Goal: Task Accomplishment & Management: Manage account settings

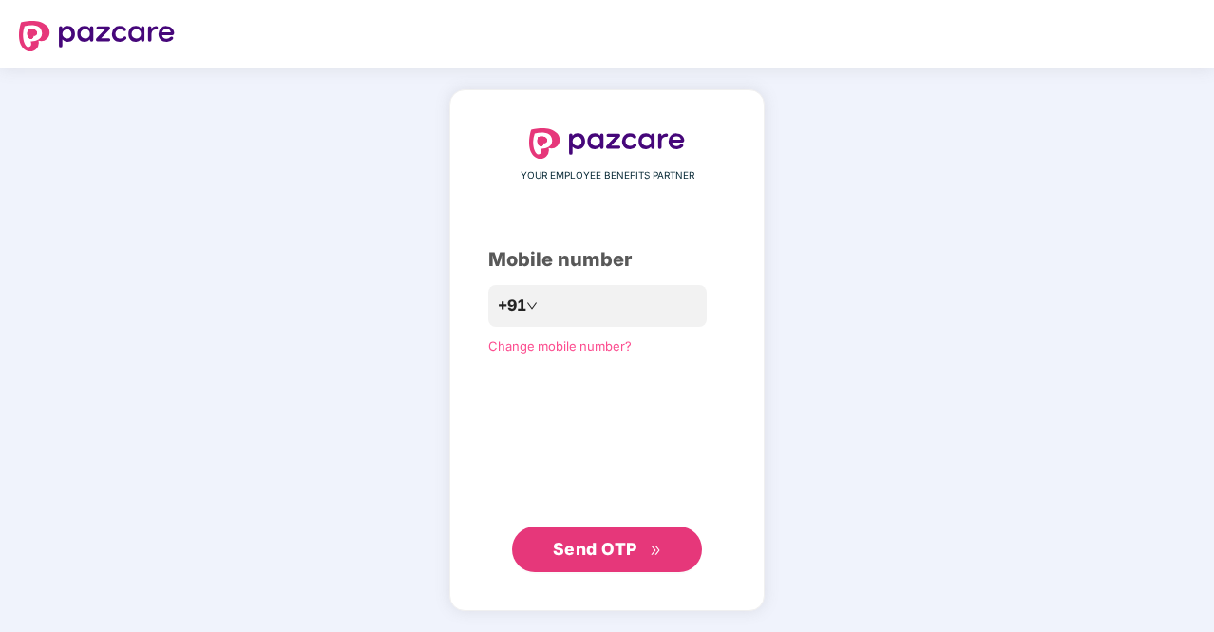
click at [535, 165] on div "YOUR EMPLOYEE BENEFITS PARTNER Mobile number +91 Change mobile number? Send OTP" at bounding box center [606, 350] width 237 height 444
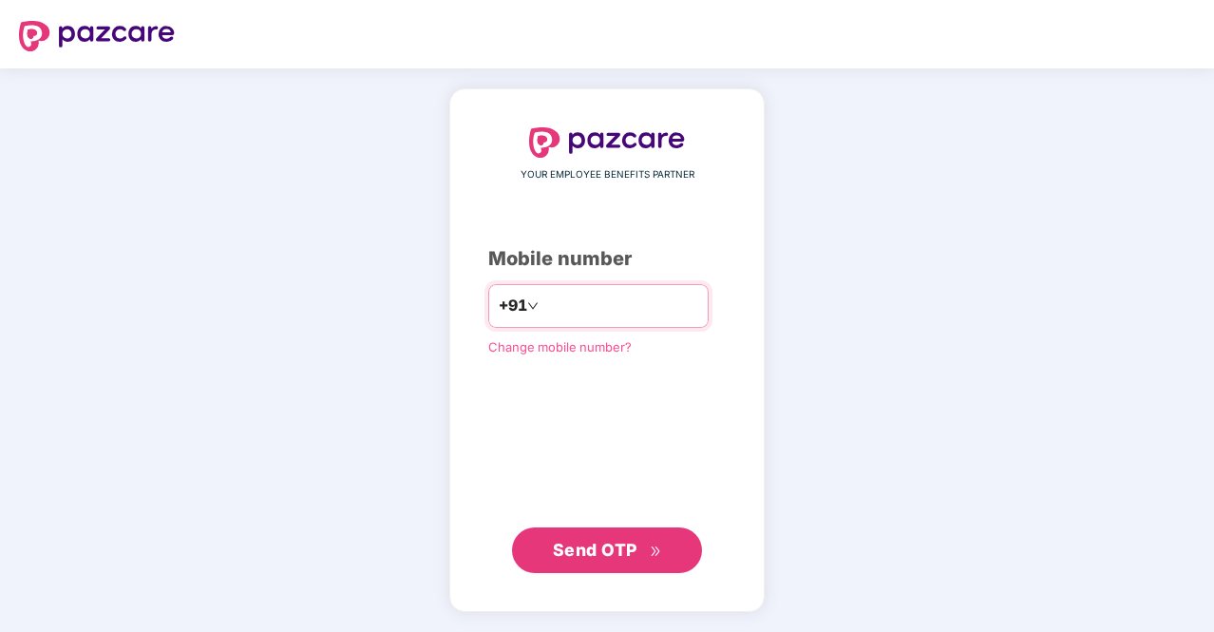
click at [575, 325] on div "+91" at bounding box center [598, 306] width 220 height 44
click at [579, 316] on input "number" at bounding box center [620, 306] width 156 height 30
type input "**********"
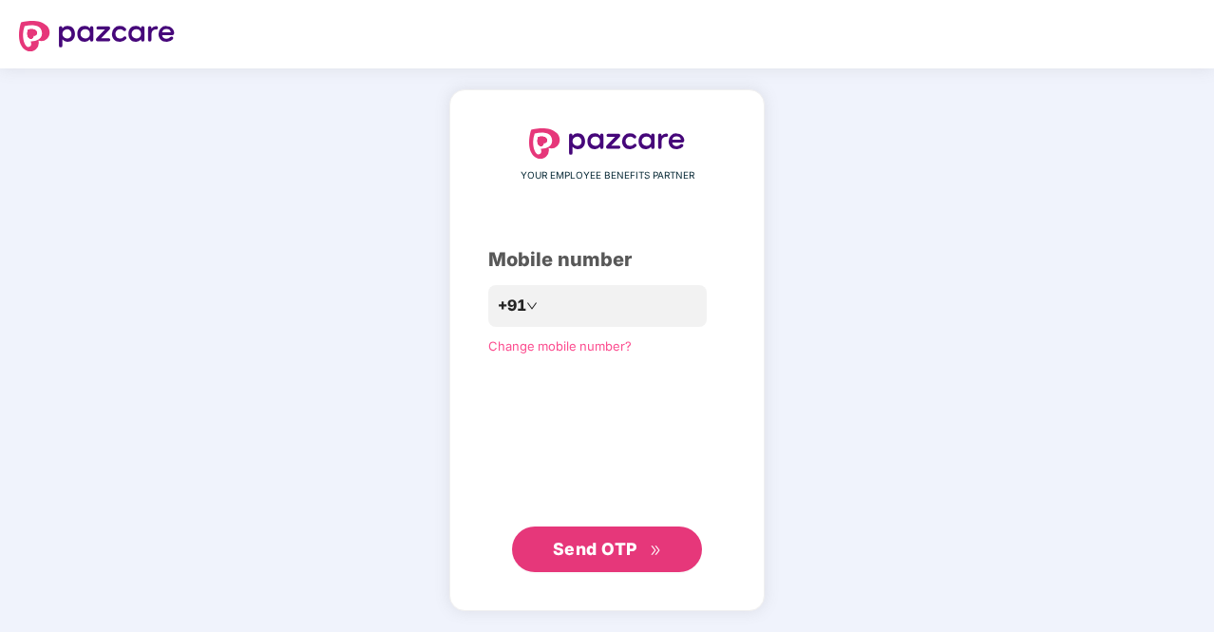
click at [609, 563] on button "Send OTP" at bounding box center [607, 549] width 190 height 46
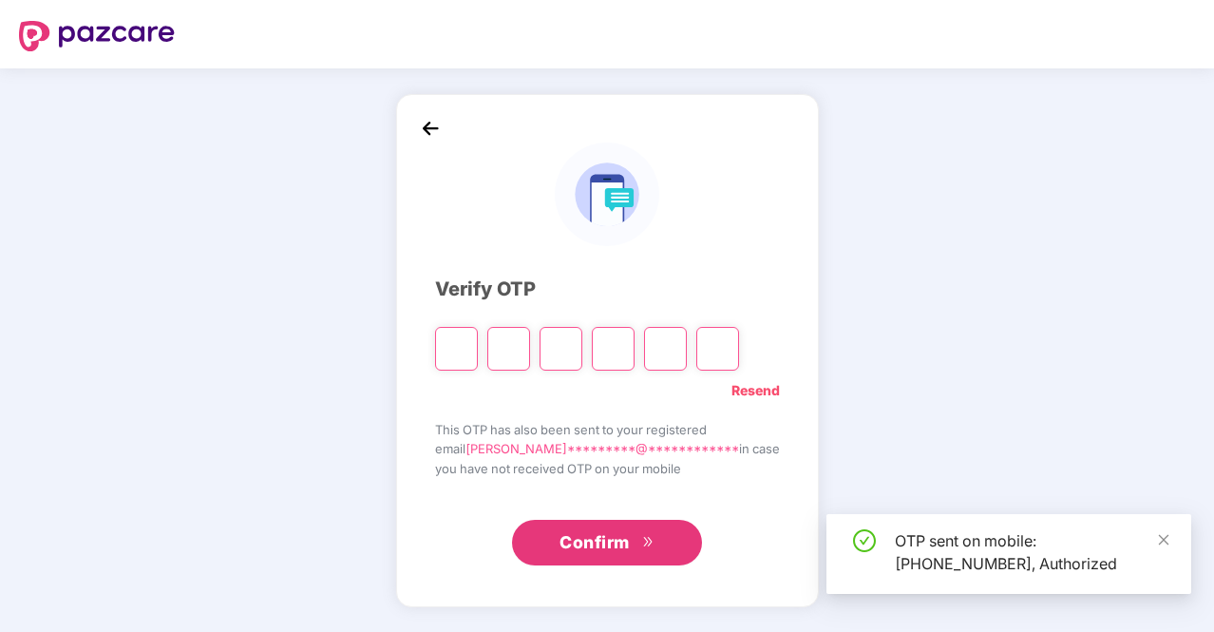
type input "*"
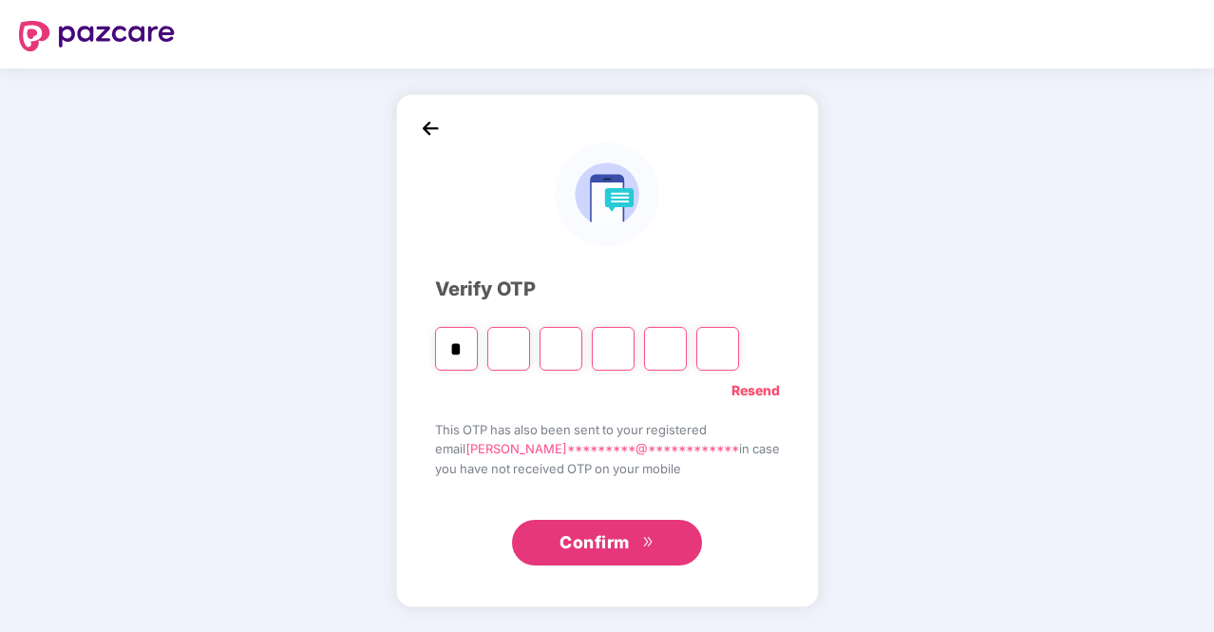
type input "*"
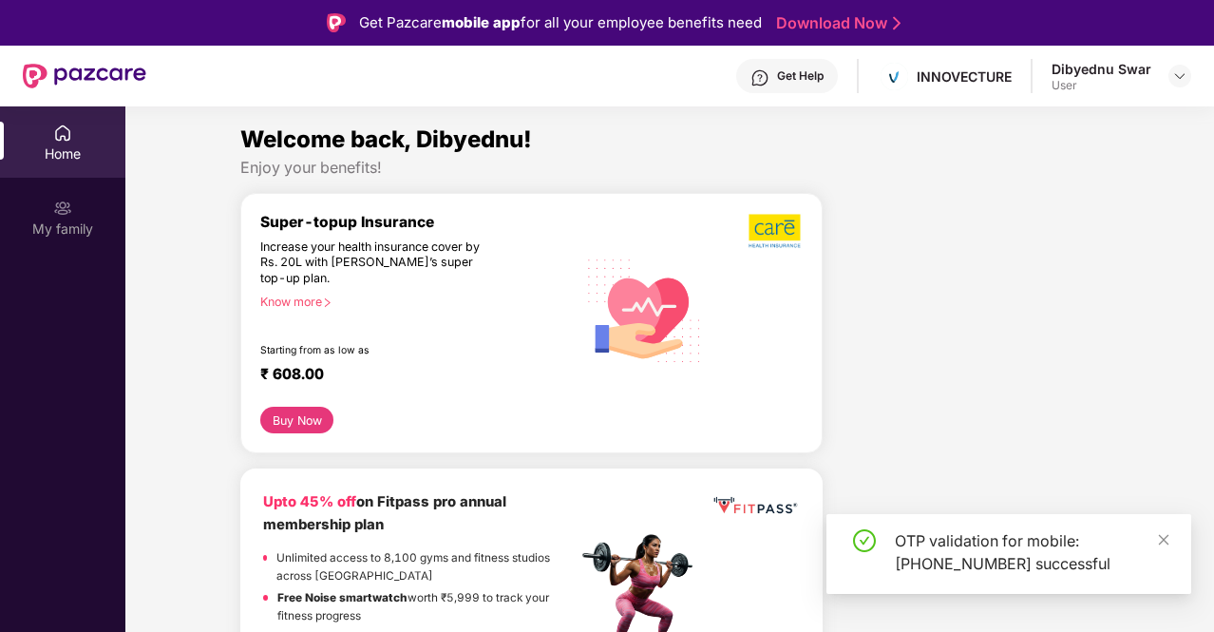
click at [1132, 80] on div "User" at bounding box center [1101, 85] width 100 height 15
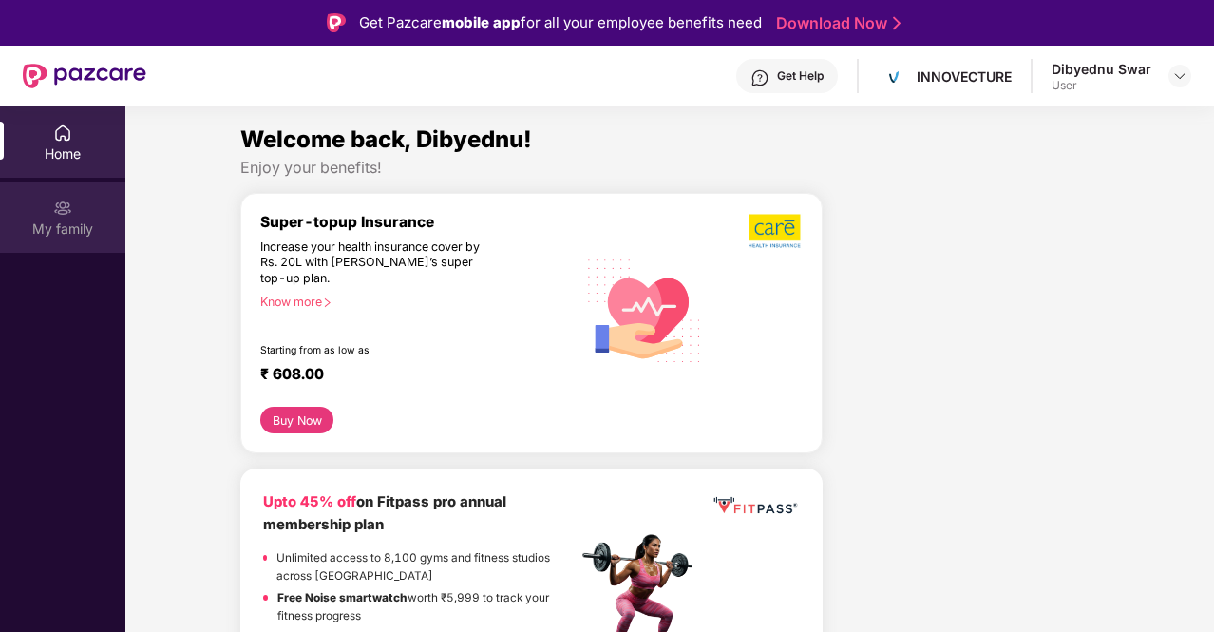
click at [66, 205] on img at bounding box center [62, 208] width 19 height 19
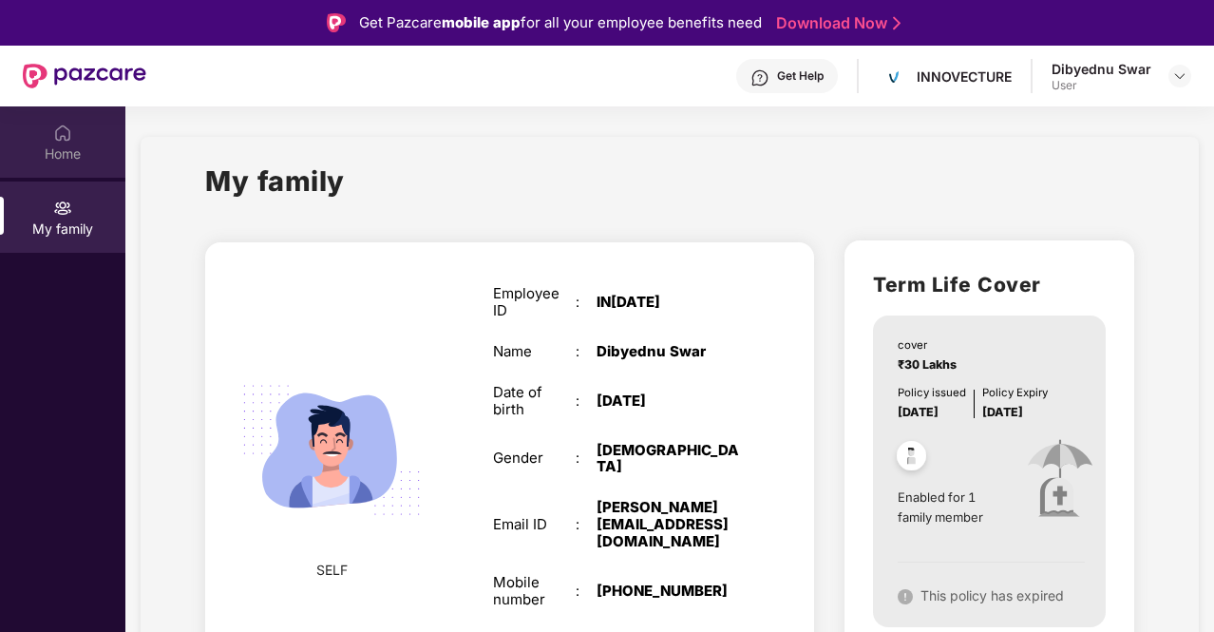
click at [65, 153] on div "Home" at bounding box center [62, 153] width 125 height 19
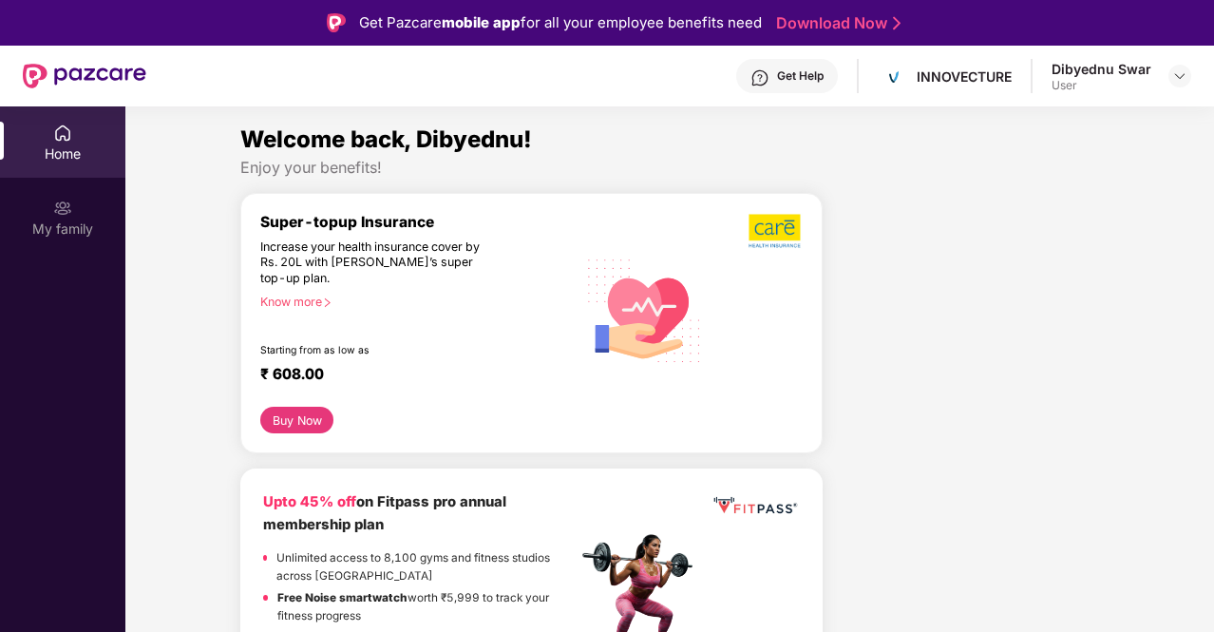
click at [1093, 85] on div "User" at bounding box center [1101, 85] width 100 height 15
